Goal: Transaction & Acquisition: Register for event/course

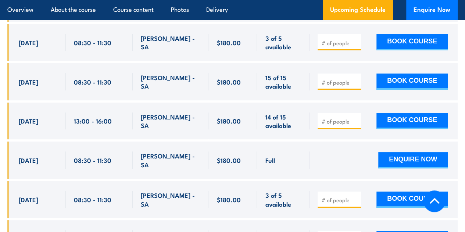
scroll to position [1383, 0]
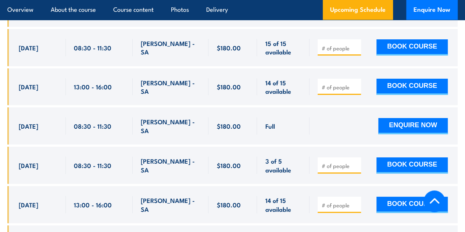
click at [341, 91] on input "number" at bounding box center [340, 86] width 37 height 7
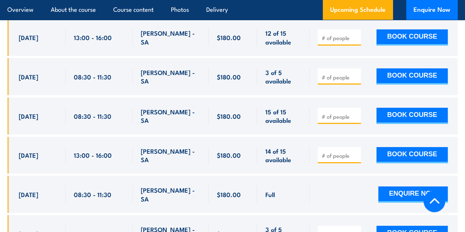
scroll to position [1309, 0]
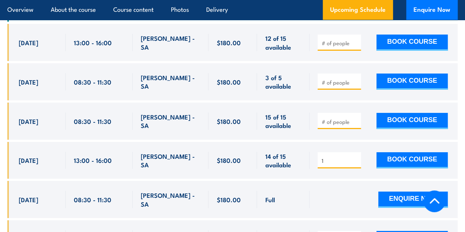
type input "1"
click at [355, 164] on input "1" at bounding box center [340, 160] width 37 height 7
click at [395, 168] on button "BOOK COURSE" at bounding box center [411, 160] width 71 height 16
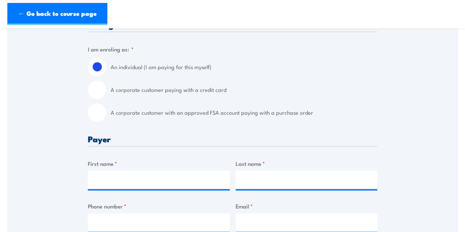
scroll to position [184, 0]
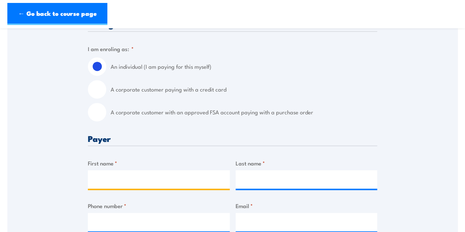
click at [125, 175] on input "First name *" at bounding box center [159, 179] width 142 height 18
click at [126, 173] on input "First name *" at bounding box center [159, 179] width 142 height 18
type input "Steven"
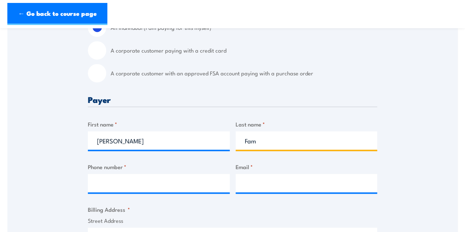
scroll to position [257, 0]
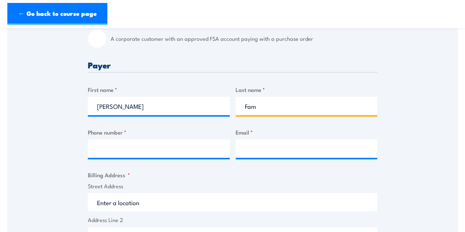
type input "Fam"
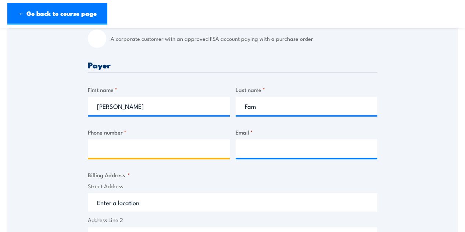
click at [124, 152] on input "Phone number *" at bounding box center [159, 148] width 142 height 18
type input "0420984800"
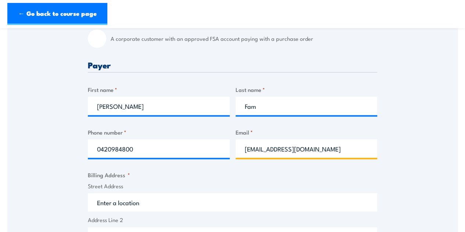
type input "swhfam@msn.com"
click at [176, 205] on input "Street Address" at bounding box center [232, 202] width 289 height 18
type input "1"
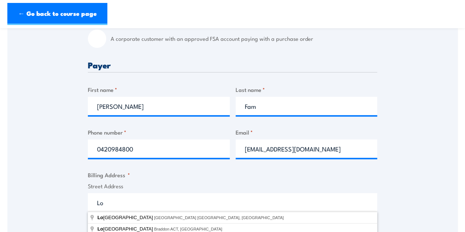
type input "L"
type input "1 Turner Drive, West Lakes SA, Australia"
type input "1 Turner Dr"
type input "West Lakes"
type input "South Australia"
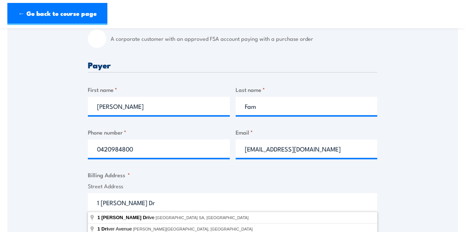
type input "5021"
select select "Australia"
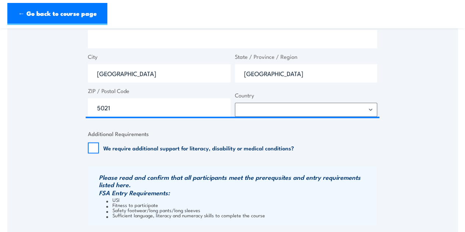
scroll to position [551, 0]
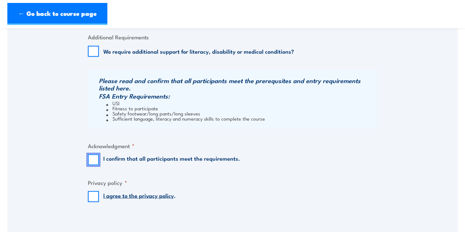
click at [91, 158] on input "I confirm that all participants meet the requirements." at bounding box center [93, 159] width 11 height 11
checkbox input "true"
click at [93, 195] on input "I agree to the privacy policy ." at bounding box center [93, 196] width 11 height 11
checkbox input "true"
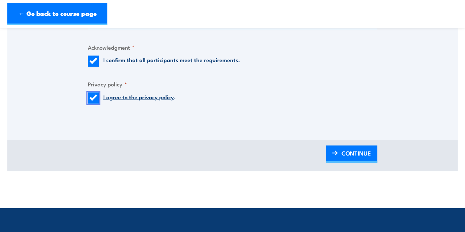
scroll to position [698, 0]
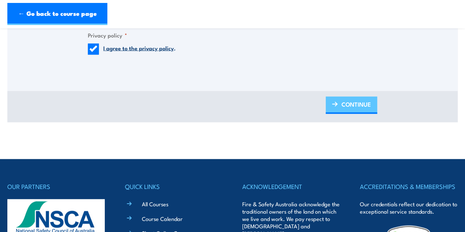
click at [351, 99] on span "CONTINUE" at bounding box center [355, 103] width 29 height 19
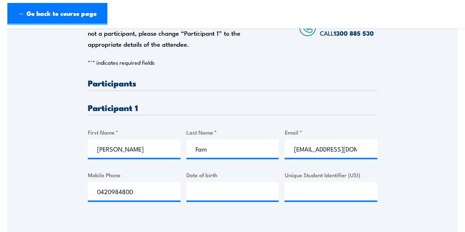
scroll to position [110, 0]
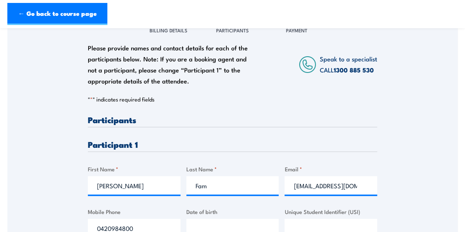
click at [157, 118] on h3 "Participants" at bounding box center [232, 119] width 289 height 8
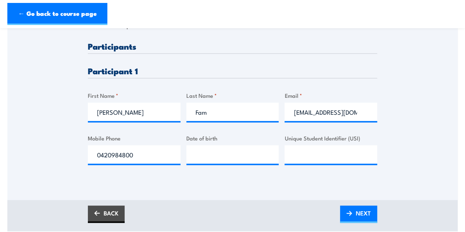
scroll to position [184, 0]
drag, startPoint x: 138, startPoint y: 114, endPoint x: 27, endPoint y: 119, distance: 111.1
click at [29, 119] on div "Please provide names and contact details for each of the participants below. No…" at bounding box center [232, 61] width 450 height 236
type input "Kelly"
type input "Worthley"
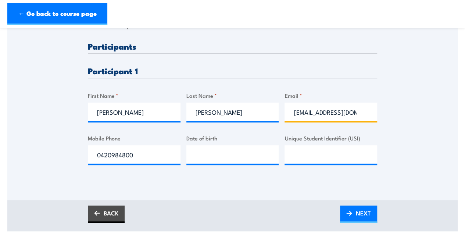
paste input "kellyworthley7@outlook"
type input "kellyworthley7@outlook.com"
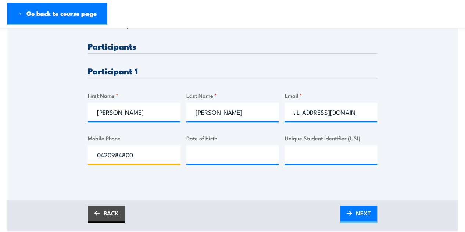
scroll to position [0, 0]
drag, startPoint x: 138, startPoint y: 156, endPoint x: 0, endPoint y: 157, distance: 138.2
click at [0, 157] on section "Fire Extinguisher Training 15 September 2025 13:00" at bounding box center [232, 42] width 465 height 378
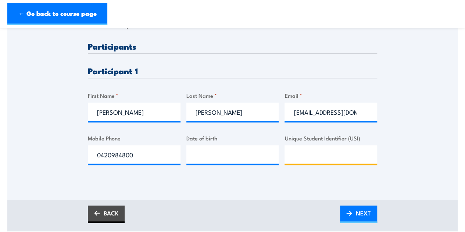
click at [325, 161] on input "Unique Student Identifier (USI)" at bounding box center [330, 154] width 93 height 18
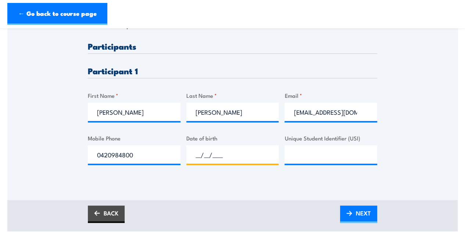
click at [218, 155] on input "__/__/____" at bounding box center [232, 154] width 93 height 18
type input "09/07/2007"
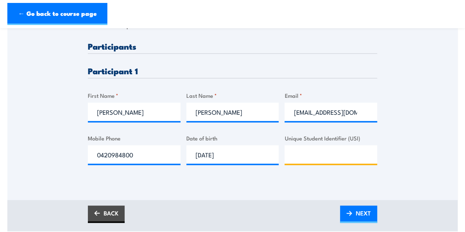
click at [315, 161] on input "Unique Student Identifier (USI)" at bounding box center [330, 154] width 93 height 18
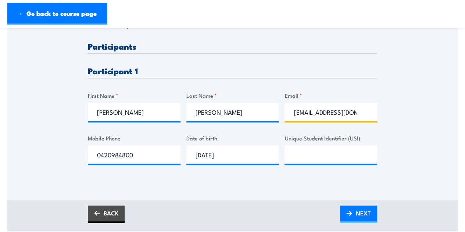
click at [362, 108] on input "kellyworthley7@outlook.com" at bounding box center [330, 112] width 93 height 18
click at [364, 111] on input "kellyworthley7@outlook.com" at bounding box center [330, 112] width 93 height 18
click at [358, 111] on input "kellyworthley7@outlook.com" at bounding box center [330, 112] width 93 height 18
click at [353, 112] on input "kellyworthley7@outlook.com" at bounding box center [330, 112] width 93 height 18
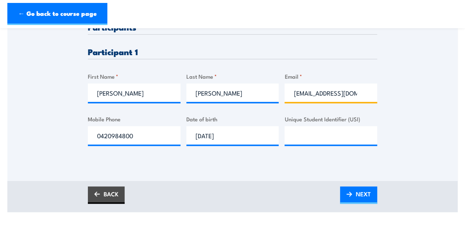
drag, startPoint x: 359, startPoint y: 93, endPoint x: 255, endPoint y: 90, distance: 103.7
click at [255, 90] on div "Please provide names and contact details for each of the participants below. No…" at bounding box center [232, 90] width 289 height 135
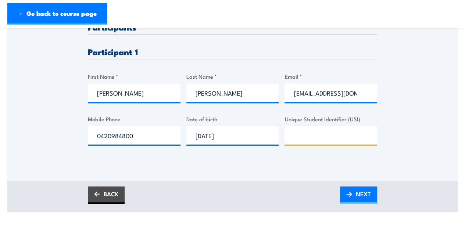
click at [303, 133] on input "Unique Student Identifier (USI)" at bounding box center [330, 135] width 93 height 18
paste input "29JMVJ2MKA"
type input "29JMVJ2MKA"
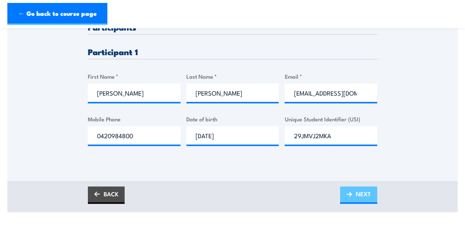
click at [357, 194] on span "NEXT" at bounding box center [363, 193] width 15 height 19
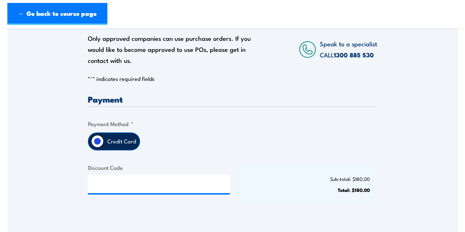
scroll to position [110, 0]
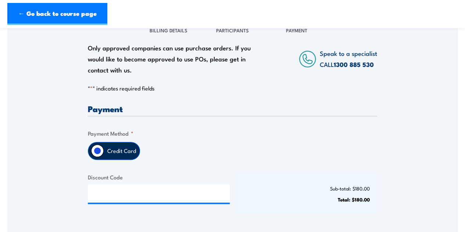
click at [116, 156] on label "Credit Card" at bounding box center [122, 150] width 36 height 17
click at [104, 156] on input "Credit Card" at bounding box center [97, 150] width 12 height 12
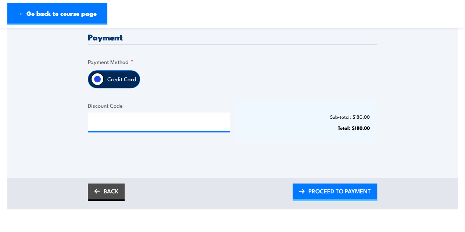
scroll to position [184, 0]
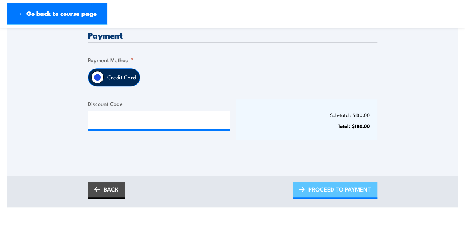
click at [310, 190] on span "PROCEED TO PAYMENT" at bounding box center [339, 188] width 62 height 19
click at [341, 182] on span "PLEASE WAIT..." at bounding box center [350, 188] width 41 height 19
